Goal: Find specific page/section: Find specific page/section

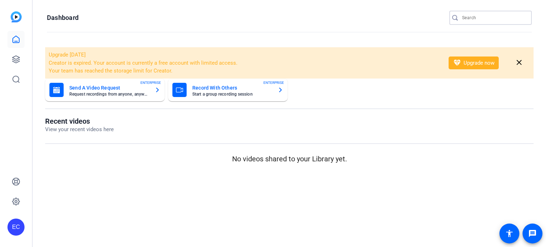
click at [496, 18] on input "Search" at bounding box center [494, 18] width 64 height 9
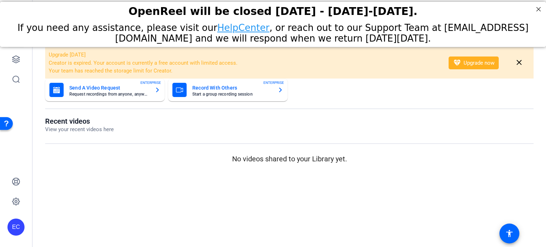
type input "ruben"
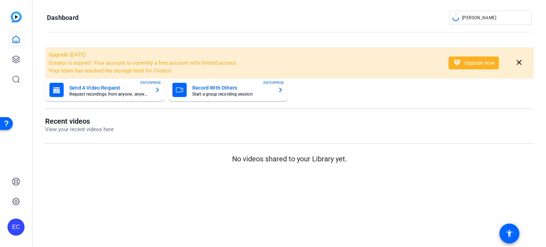
click at [489, 18] on body "EC Dashboard ruben Upgrade today Creator is expired. Your account is currently …" at bounding box center [273, 123] width 546 height 247
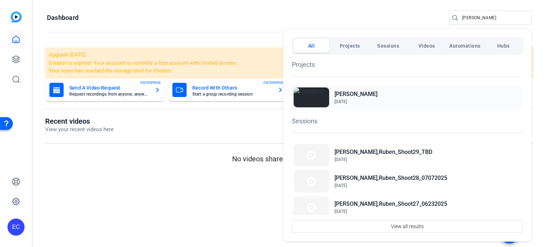
click at [357, 95] on h2 "[PERSON_NAME]" at bounding box center [356, 94] width 43 height 9
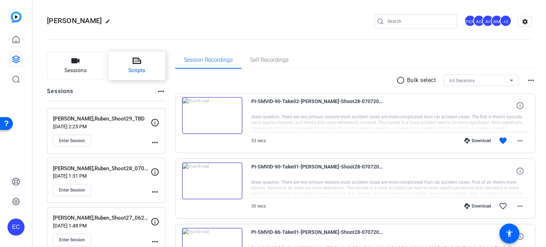
click at [132, 61] on button "Scripts" at bounding box center [136, 66] width 57 height 28
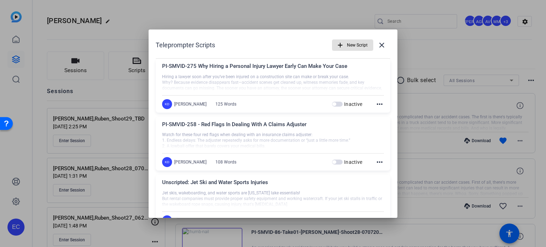
click at [431, 51] on div at bounding box center [273, 123] width 546 height 247
